Goal: Complete application form: Complete application form

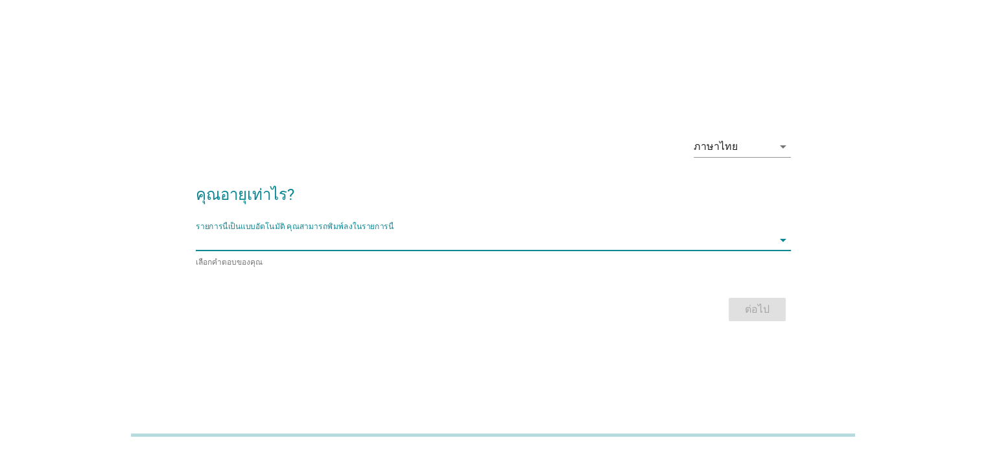
click at [460, 237] on input "รายการนี้เป็นแบบอัตโนมัติ คุณสามารถพิมพ์ลงในรายการนี้" at bounding box center [484, 240] width 577 height 21
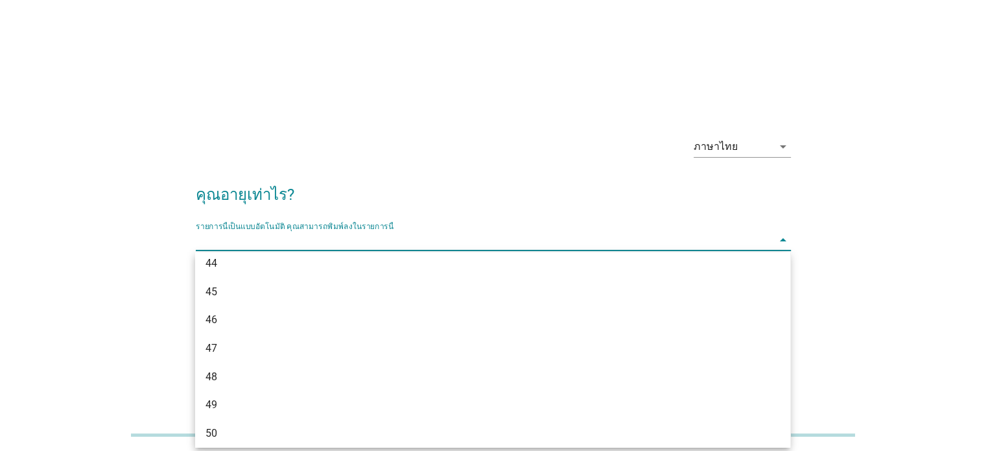
scroll to position [812, 0]
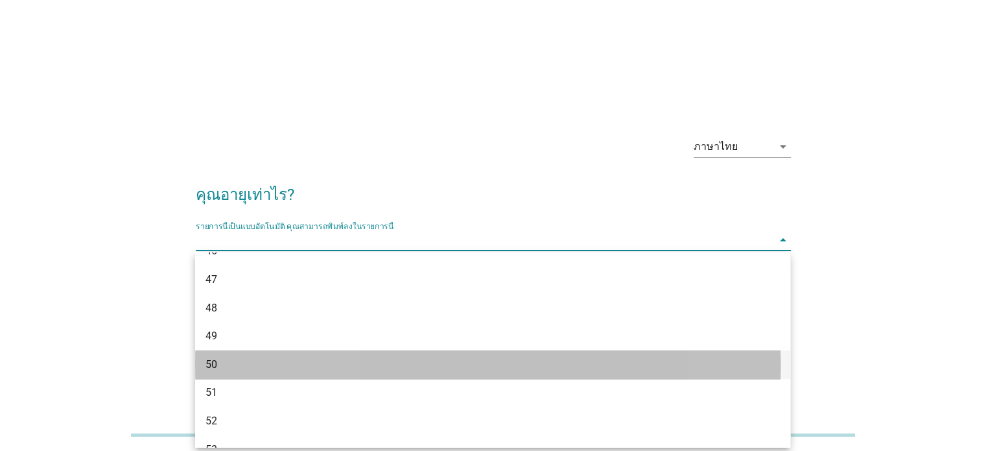
click at [358, 353] on div "50" at bounding box center [492, 364] width 595 height 29
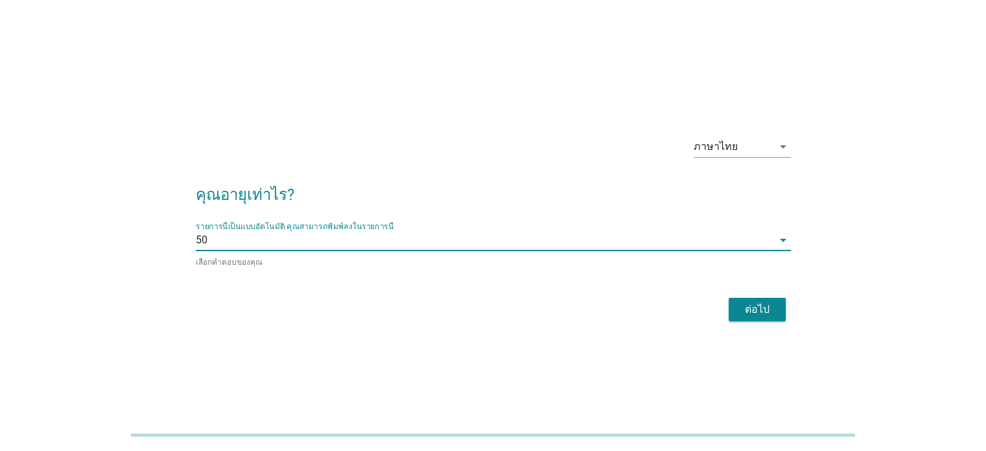
click at [750, 313] on div "ต่อไป" at bounding box center [757, 310] width 36 height 16
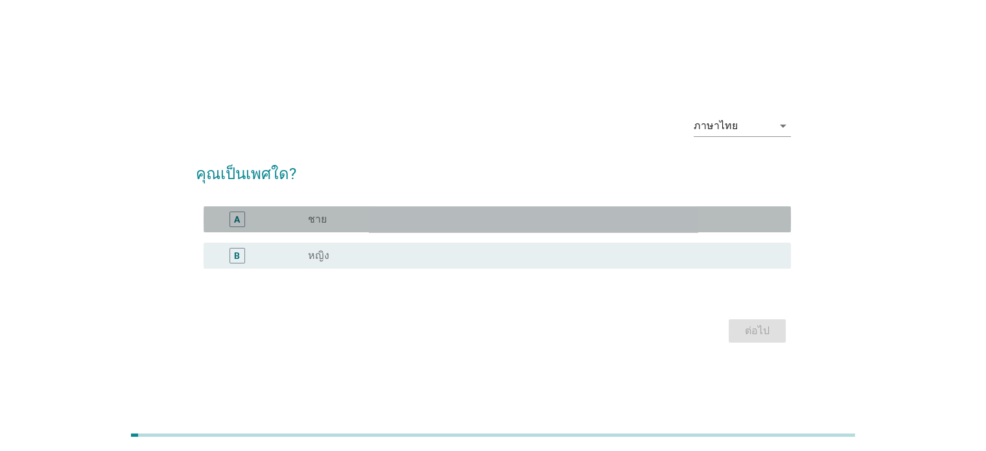
click at [291, 212] on div "A" at bounding box center [261, 219] width 95 height 16
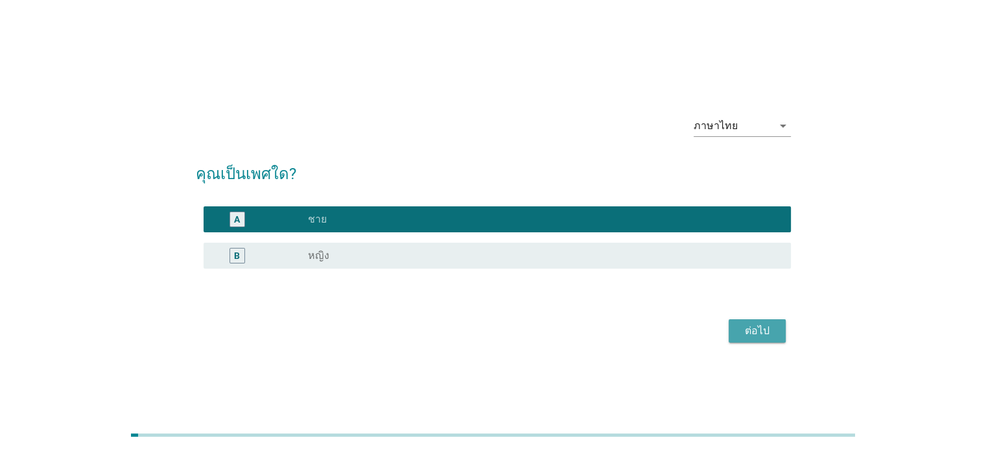
click at [764, 328] on div "ต่อไป" at bounding box center [757, 331] width 36 height 16
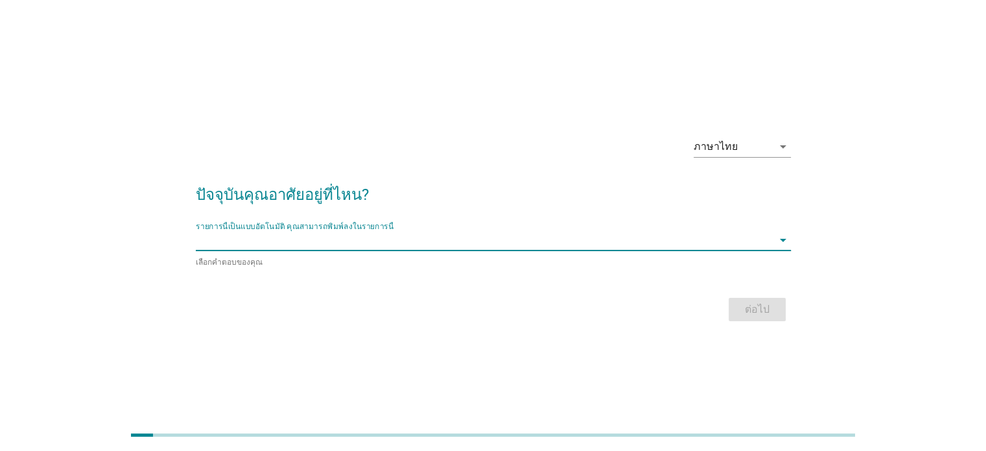
click at [772, 235] on input "รายการนี้เป็นแบบอัตโนมัติ คุณสามารถพิมพ์ลงในรายการนี้" at bounding box center [484, 240] width 577 height 21
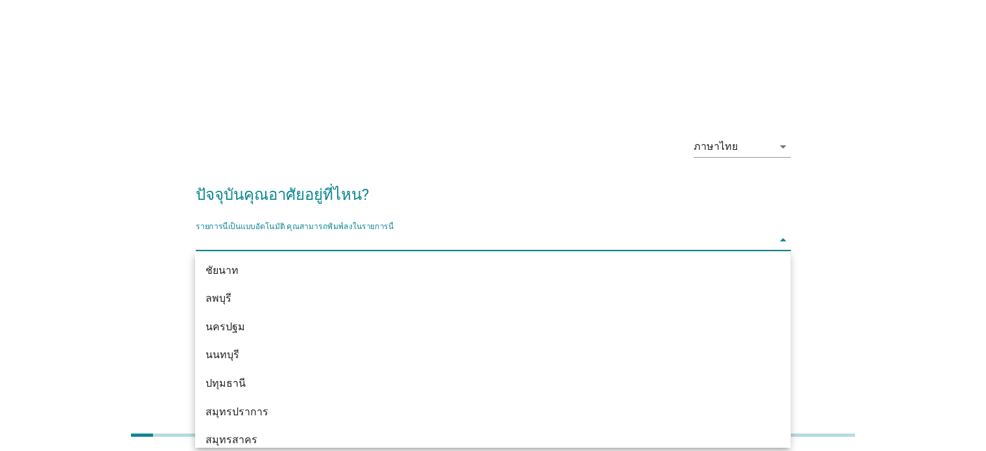
scroll to position [1167, 0]
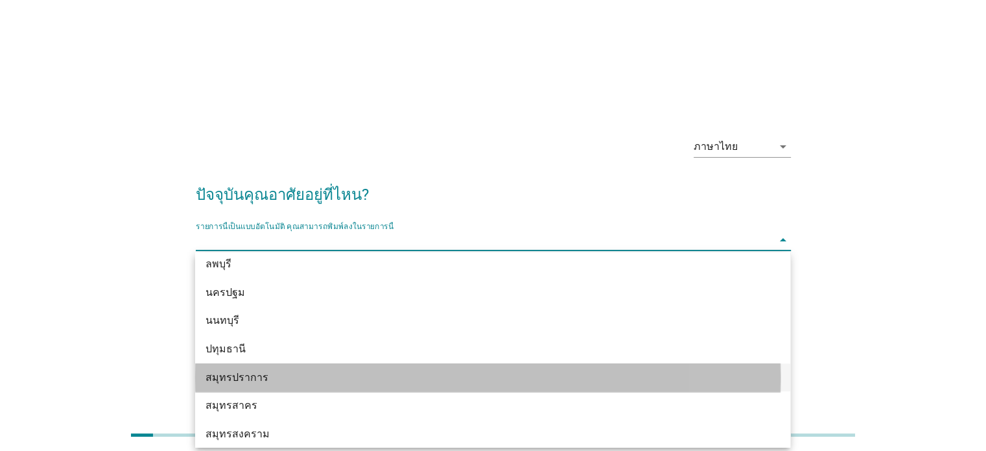
click at [589, 376] on div "สมุทรปราการ" at bounding box center [469, 378] width 527 height 16
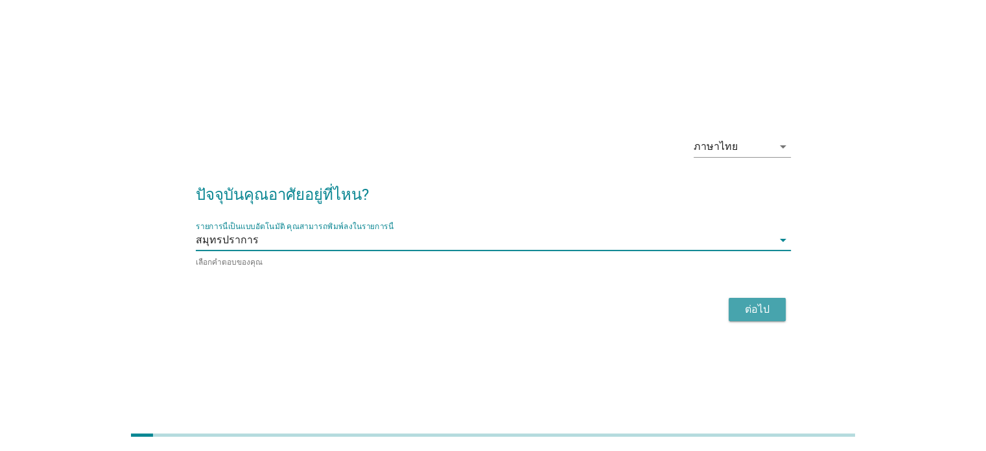
click at [755, 305] on div "ต่อไป" at bounding box center [757, 310] width 36 height 16
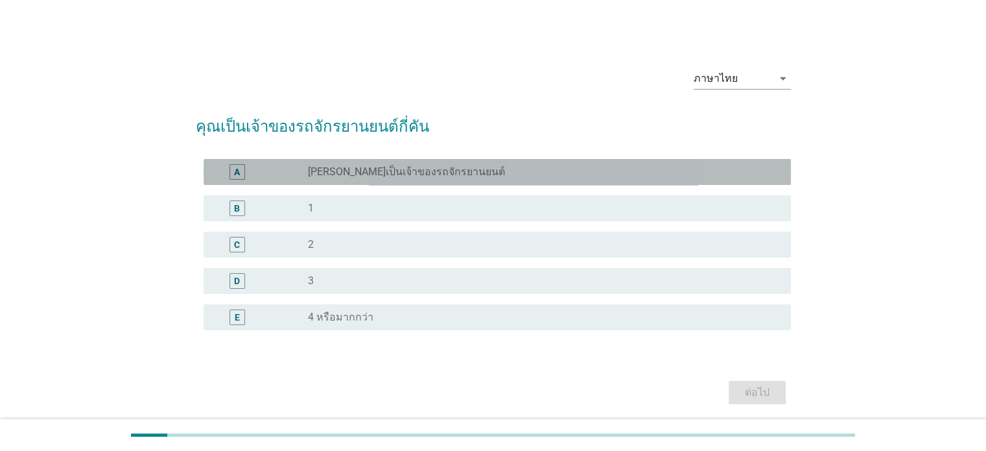
click at [318, 173] on label "[PERSON_NAME]เป็นเจ้าของรถจักรยานยนต์" at bounding box center [406, 171] width 197 height 13
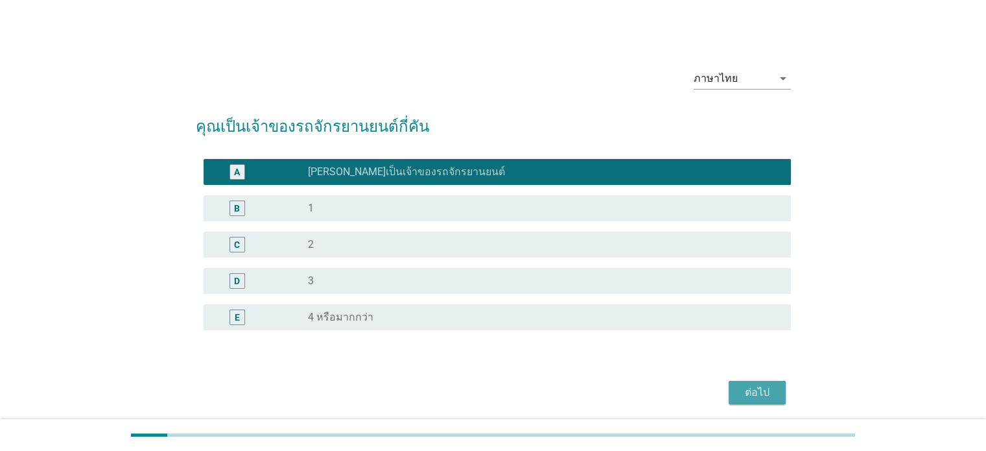
click at [752, 386] on div "ต่อไป" at bounding box center [757, 393] width 36 height 16
